Goal: Information Seeking & Learning: Learn about a topic

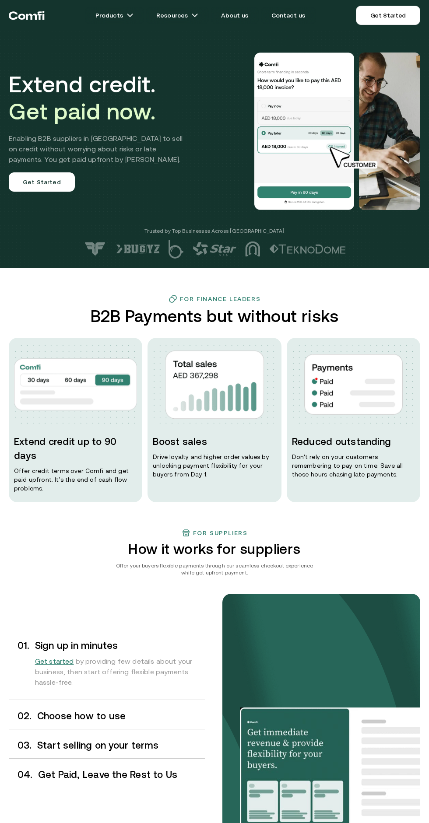
click at [124, 16] on link "Products" at bounding box center [114, 15] width 59 height 17
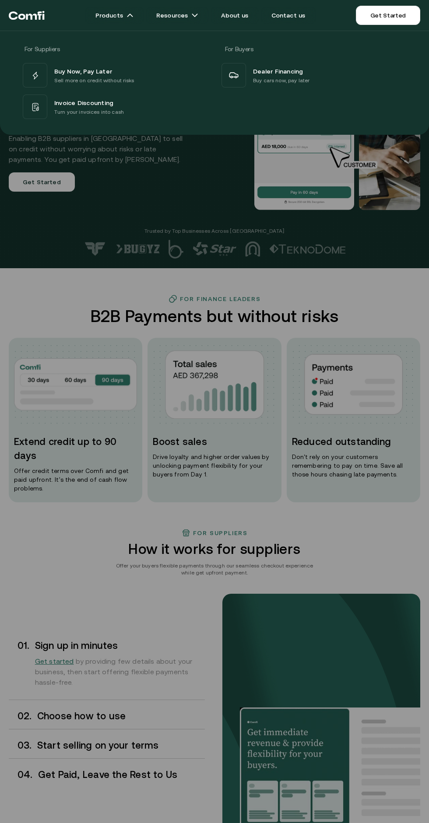
click at [170, 14] on link "Resources" at bounding box center [177, 15] width 63 height 17
click at [123, 14] on link "Products" at bounding box center [114, 15] width 59 height 17
click at [76, 66] on span "Buy Now, Pay Later" at bounding box center [83, 71] width 58 height 10
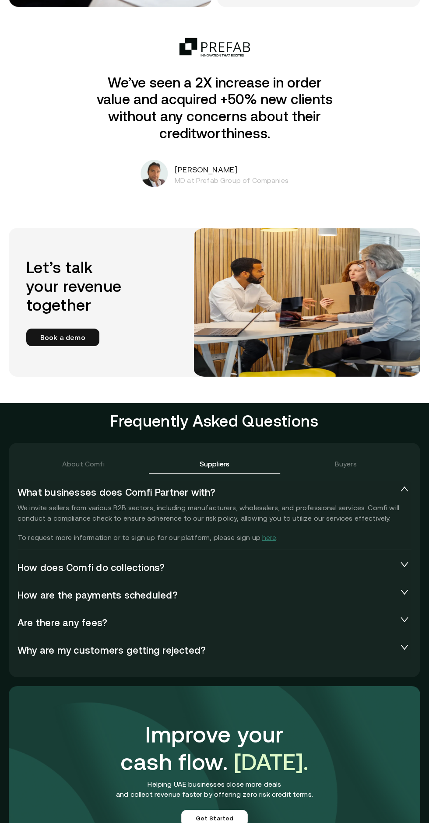
scroll to position [1325, 0]
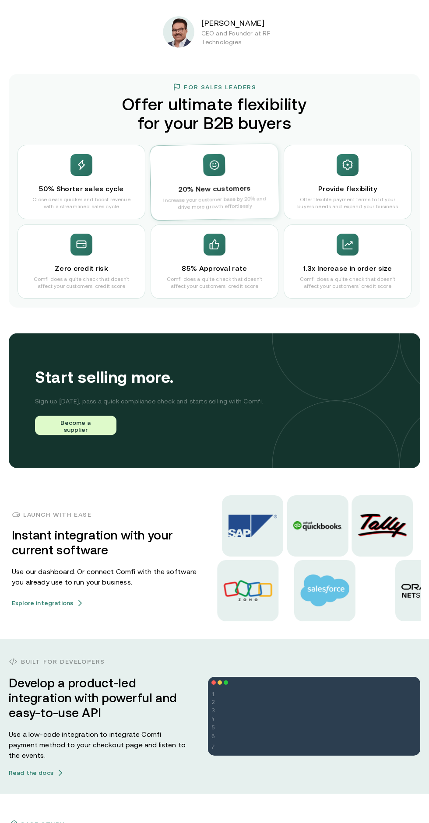
scroll to position [56, 0]
